Goal: Task Accomplishment & Management: Use online tool/utility

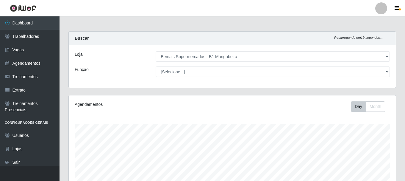
select select "403"
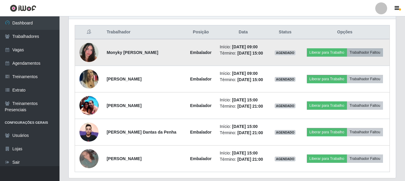
scroll to position [211, 0]
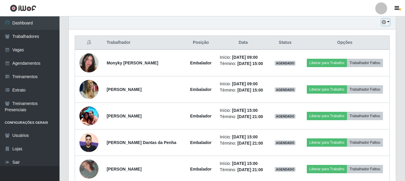
click at [384, 21] on icon "button" at bounding box center [384, 22] width 4 height 4
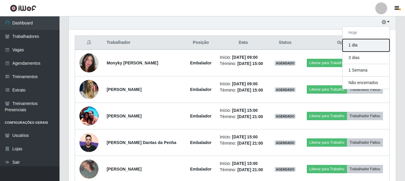
click at [359, 47] on button "1 dia" at bounding box center [366, 45] width 47 height 13
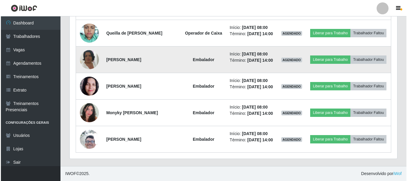
scroll to position [418, 0]
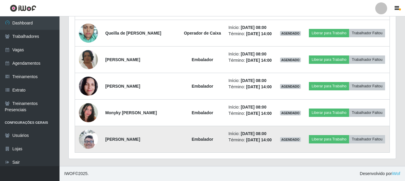
click at [82, 140] on img at bounding box center [88, 139] width 19 height 42
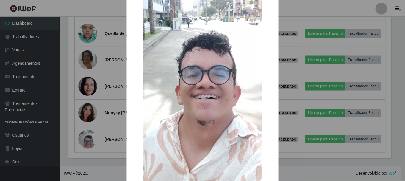
scroll to position [89, 0]
click at [133, 138] on div "×" at bounding box center [203, 57] width 141 height 276
click at [110, 130] on div "× OK Cancel" at bounding box center [203, 90] width 407 height 181
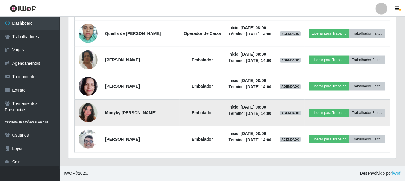
scroll to position [124, 327]
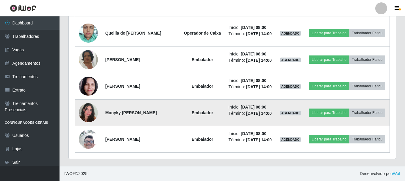
click at [93, 109] on img at bounding box center [88, 113] width 19 height 34
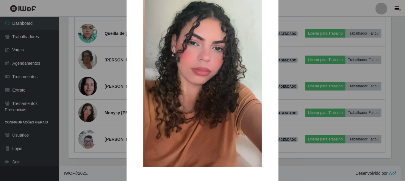
scroll to position [60, 0]
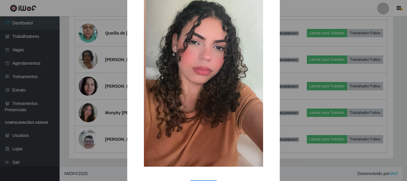
click at [96, 109] on div "× OK Cancel" at bounding box center [203, 90] width 407 height 181
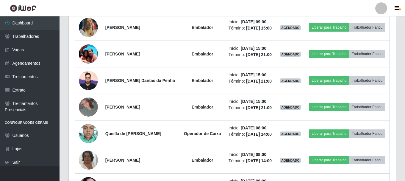
scroll to position [269, 0]
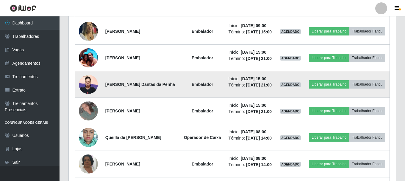
click at [93, 97] on img at bounding box center [88, 83] width 19 height 25
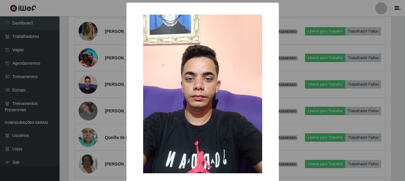
scroll to position [124, 324]
click at [92, 102] on div "× OK Cancel" at bounding box center [203, 90] width 407 height 181
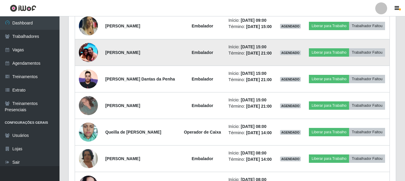
scroll to position [210, 0]
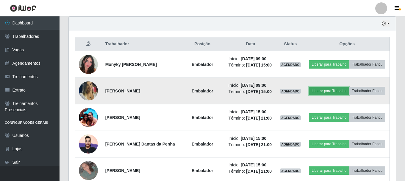
click at [349, 93] on button "Liberar para Trabalho" at bounding box center [329, 91] width 40 height 8
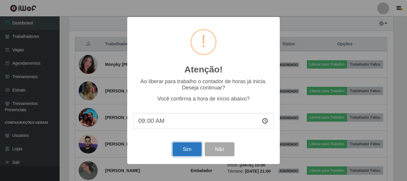
click at [179, 152] on button "Sim" at bounding box center [186, 149] width 29 height 14
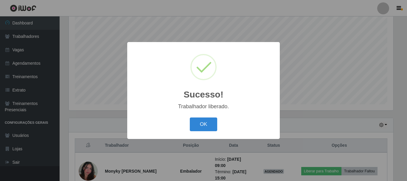
drag, startPoint x: 207, startPoint y: 124, endPoint x: 117, endPoint y: 170, distance: 100.9
click at [206, 124] on button "OK" at bounding box center [204, 124] width 28 height 14
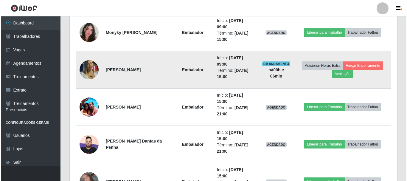
scroll to position [257, 0]
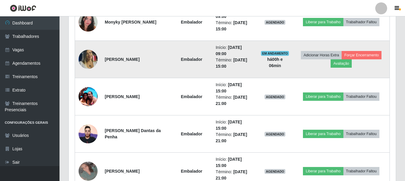
click at [91, 56] on img at bounding box center [88, 59] width 19 height 27
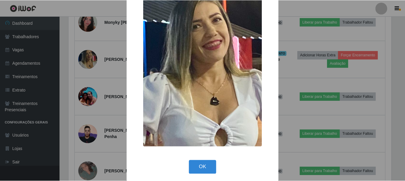
scroll to position [43, 0]
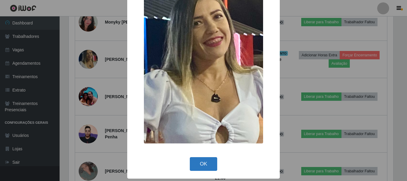
click at [200, 161] on button "OK" at bounding box center [204, 164] width 28 height 14
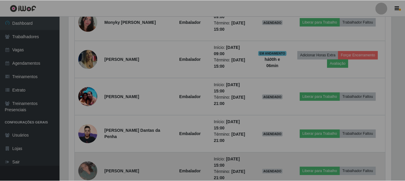
scroll to position [124, 327]
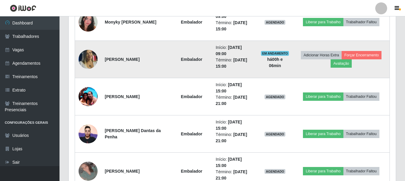
click at [87, 61] on img at bounding box center [88, 59] width 19 height 27
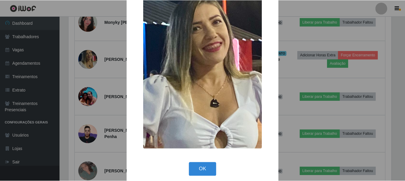
scroll to position [43, 0]
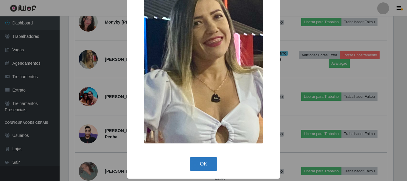
click at [202, 159] on button "OK" at bounding box center [204, 164] width 28 height 14
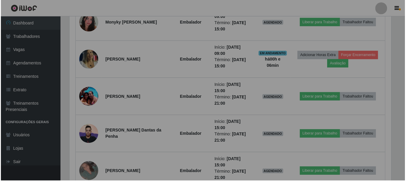
scroll to position [124, 327]
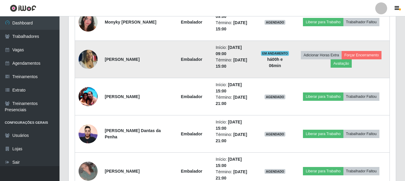
click at [81, 57] on img at bounding box center [88, 59] width 19 height 27
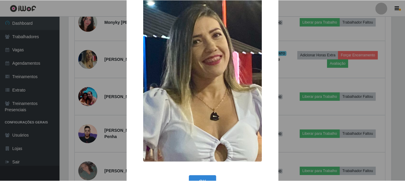
scroll to position [43, 0]
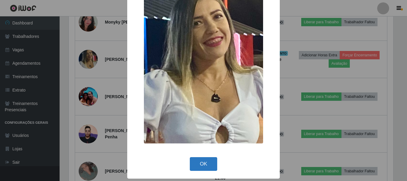
click at [196, 164] on button "OK" at bounding box center [204, 164] width 28 height 14
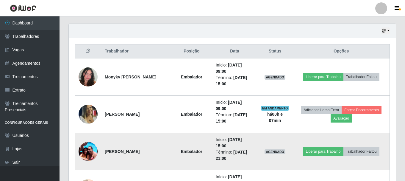
scroll to position [198, 0]
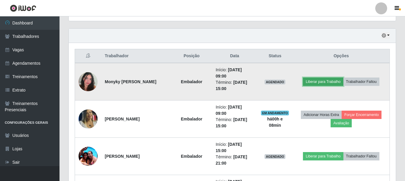
click at [324, 82] on button "Liberar para Trabalho" at bounding box center [323, 81] width 40 height 8
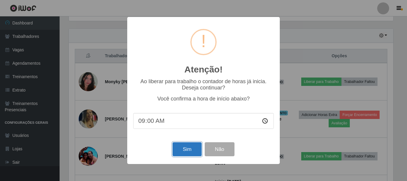
click at [191, 149] on button "Sim" at bounding box center [186, 149] width 29 height 14
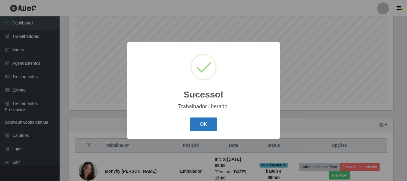
click at [206, 122] on button "OK" at bounding box center [204, 124] width 28 height 14
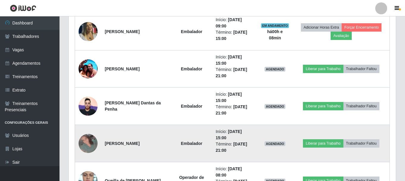
scroll to position [287, 0]
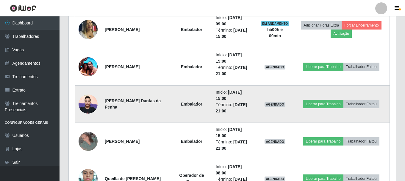
click at [86, 106] on img at bounding box center [88, 103] width 19 height 25
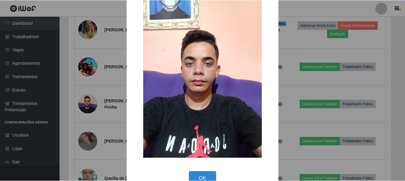
scroll to position [30, 0]
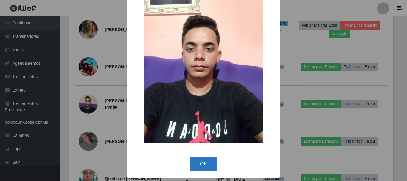
click at [203, 161] on button "OK" at bounding box center [204, 164] width 28 height 14
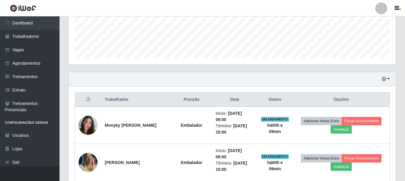
scroll to position [198, 0]
